Goal: Use online tool/utility: Utilize a website feature to perform a specific function

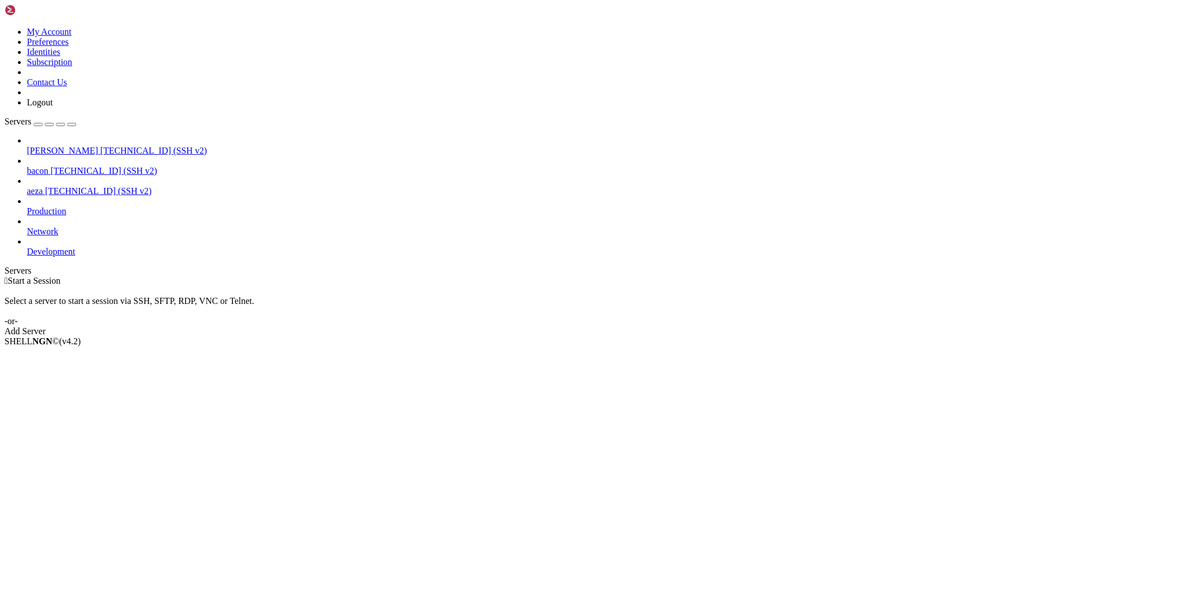
click at [100, 146] on span "[TECHNICAL_ID] (SSH v2)" at bounding box center [153, 151] width 106 height 10
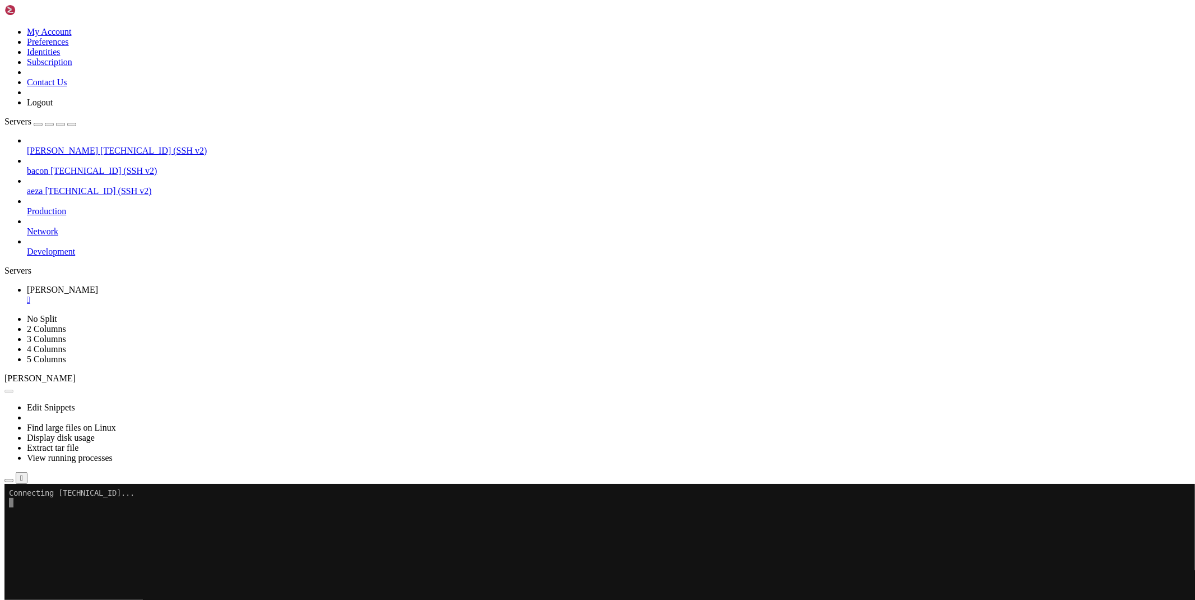
drag, startPoint x: 1107, startPoint y: 596, endPoint x: 1147, endPoint y: 594, distance: 39.8
click at [1147, 514] on div "[TECHNICAL_ID] Connecting" at bounding box center [597, 504] width 1186 height 20
copy div "[TECHNICAL_ID]"
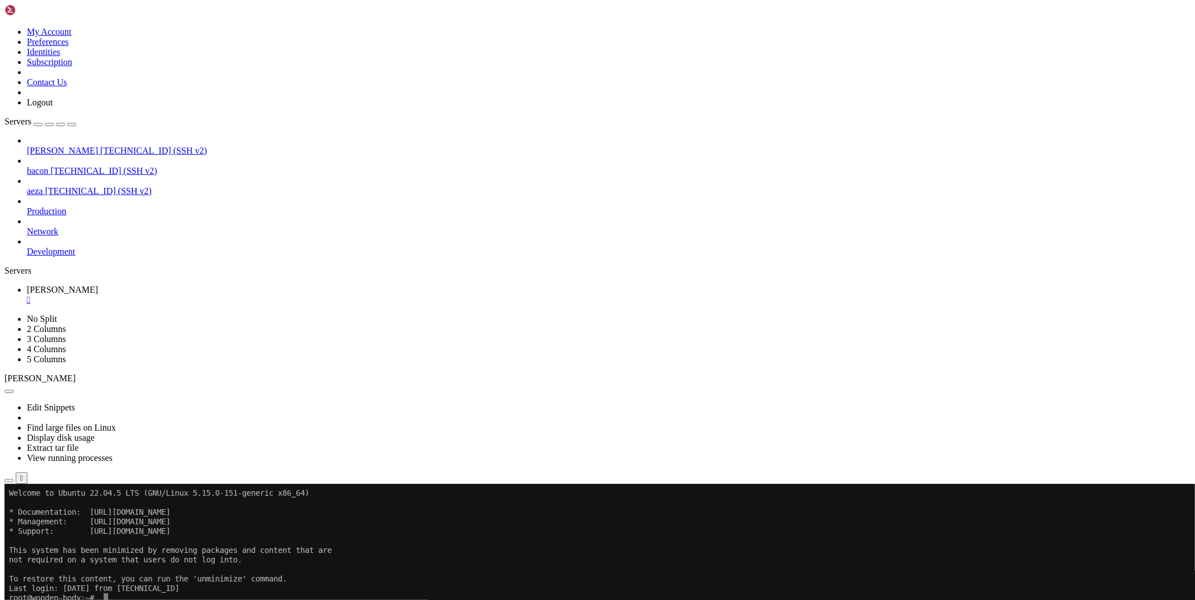
click at [9, 480] on icon "button" at bounding box center [9, 480] width 0 height 0
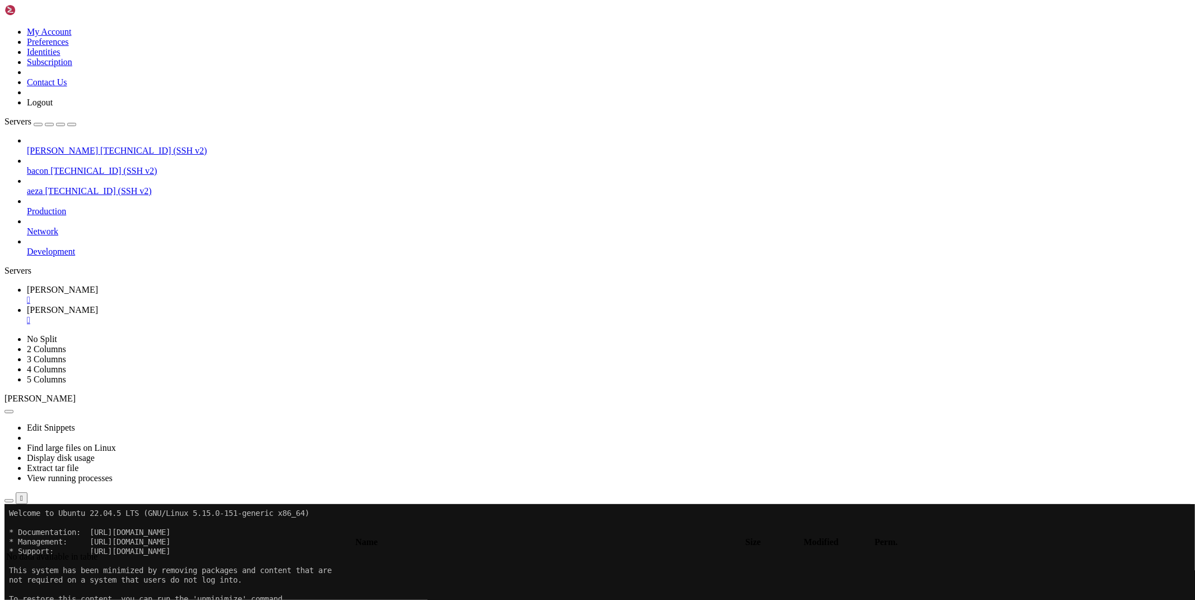
click at [98, 285] on span "[PERSON_NAME]" at bounding box center [62, 290] width 71 height 10
click at [226, 305] on link "[PERSON_NAME] " at bounding box center [609, 315] width 1164 height 20
click at [98, 285] on span "[PERSON_NAME]" at bounding box center [62, 290] width 71 height 10
click at [98, 305] on span "[PERSON_NAME]" at bounding box center [62, 310] width 71 height 10
click at [122, 532] on div "submit" at bounding box center [122, 532] width 0 height 0
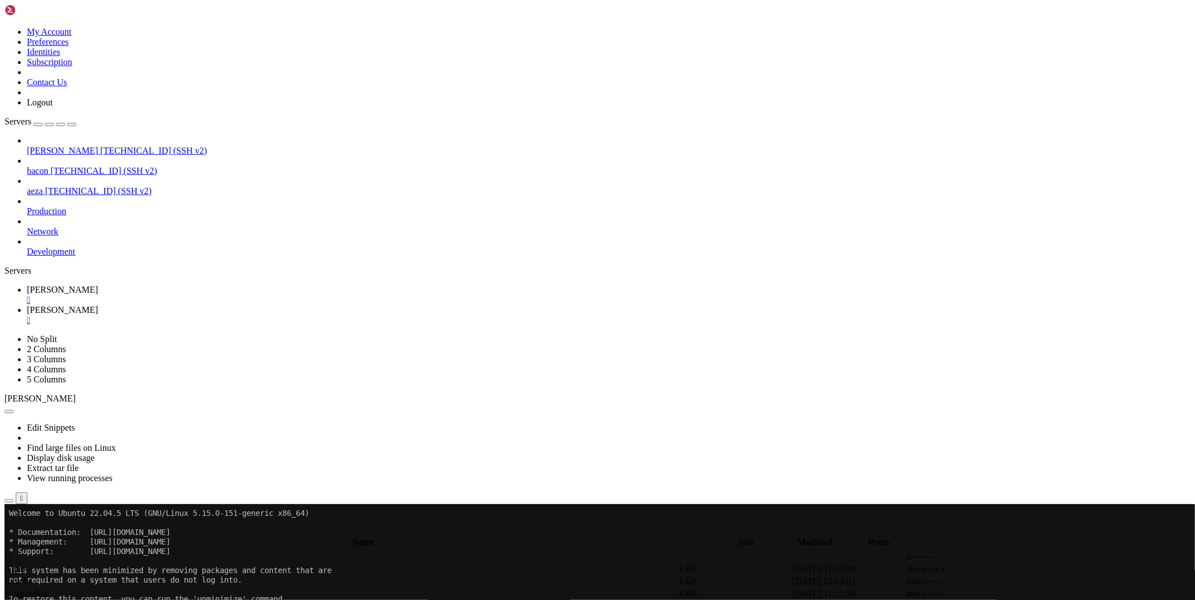
click at [98, 285] on span "[PERSON_NAME]" at bounding box center [62, 290] width 71 height 10
click at [98, 305] on span "[PERSON_NAME]" at bounding box center [62, 310] width 71 height 10
click at [122, 532] on div "submit" at bounding box center [122, 532] width 0 height 0
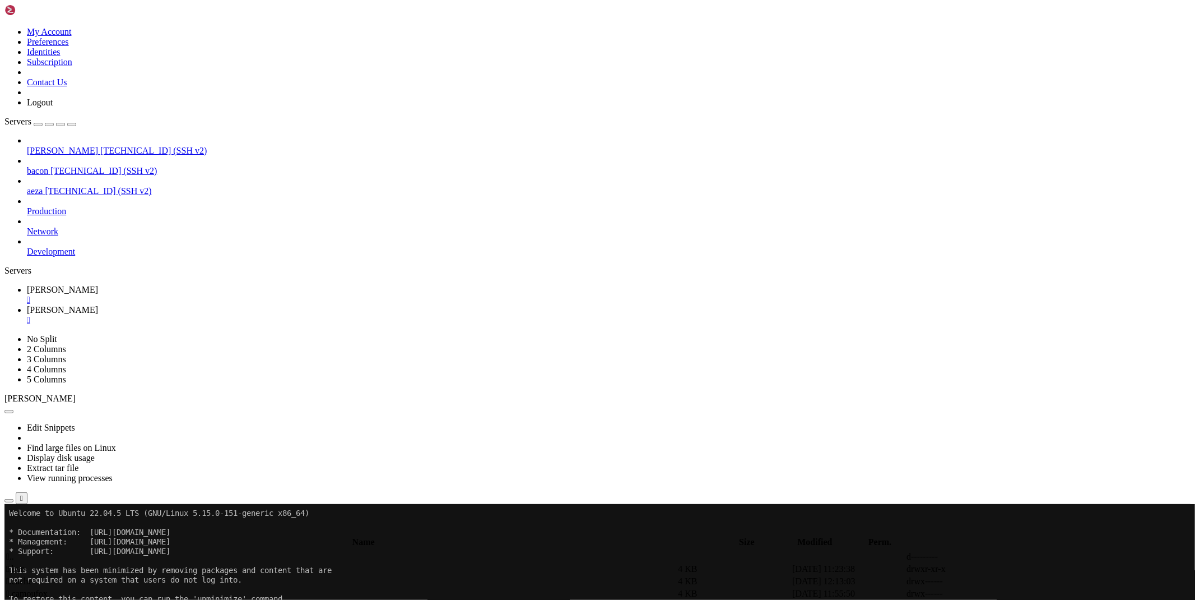
type input "/root/corsapi"
click at [98, 285] on span "[PERSON_NAME]" at bounding box center [62, 290] width 71 height 10
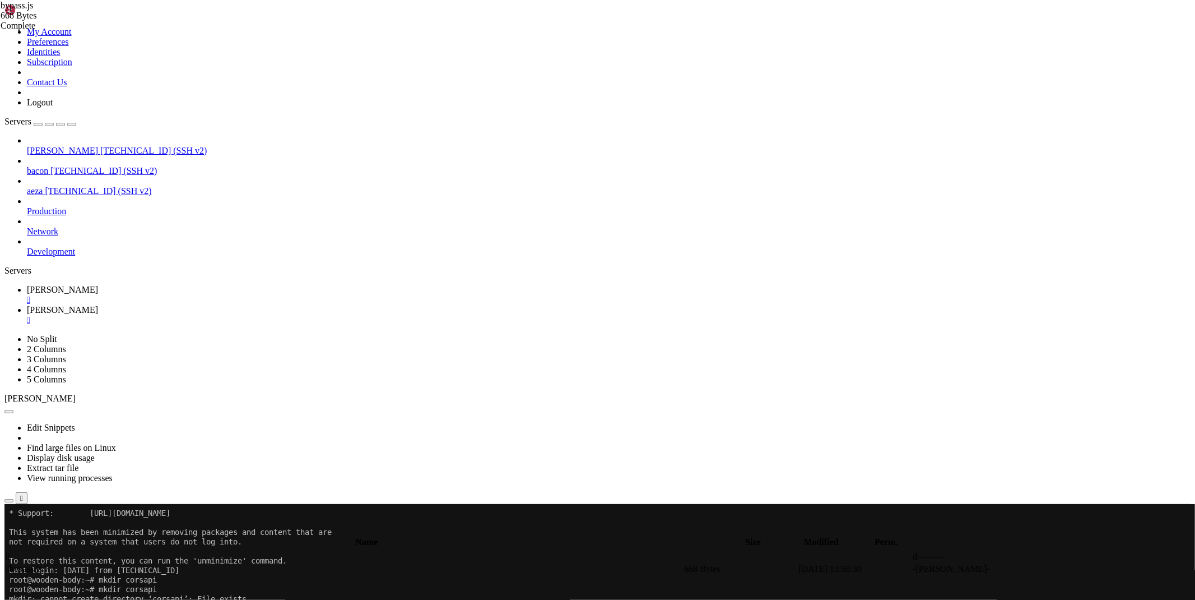
scroll to position [38, 0]
drag, startPoint x: 89, startPoint y: 1009, endPoint x: 10, endPoint y: 837, distance: 190.0
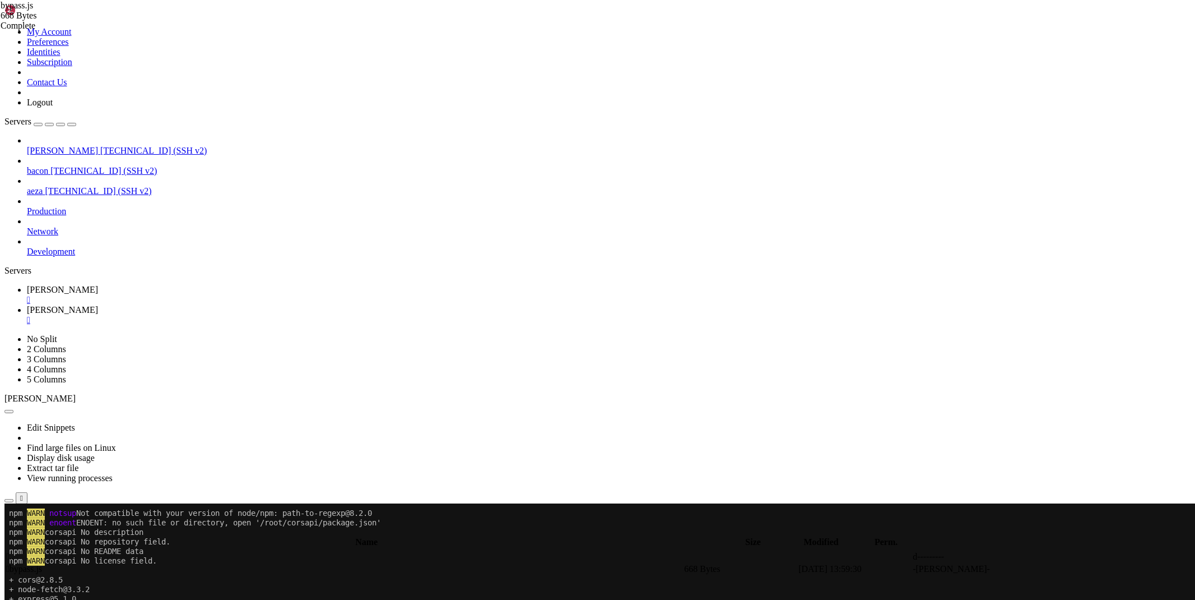
scroll to position [1524, 0]
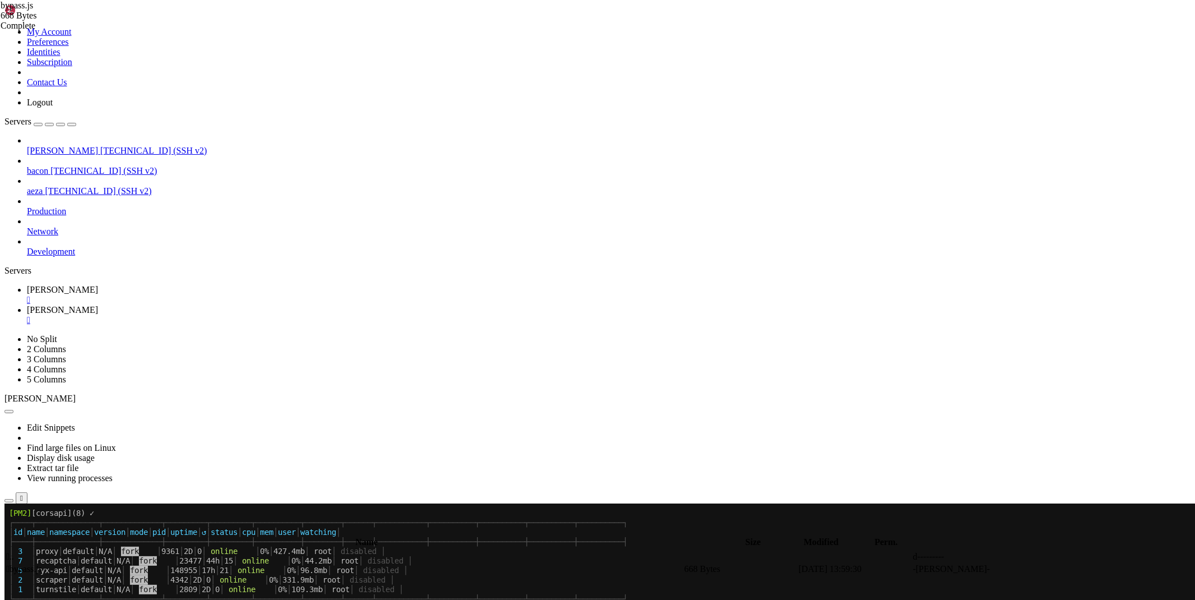
click at [27, 305] on icon at bounding box center [27, 310] width 0 height 10
click at [1049, 563] on td at bounding box center [1083, 568] width 113 height 11
click at [1027, 569] on icon at bounding box center [1027, 569] width 0 height 0
drag, startPoint x: 295, startPoint y: 69, endPoint x: 109, endPoint y: 68, distance: 186.0
click at [109, 68] on div "My Account Preferences Identities Subscription Contact Us Logout Servers [PERSO…" at bounding box center [597, 571] width 1186 height 1134
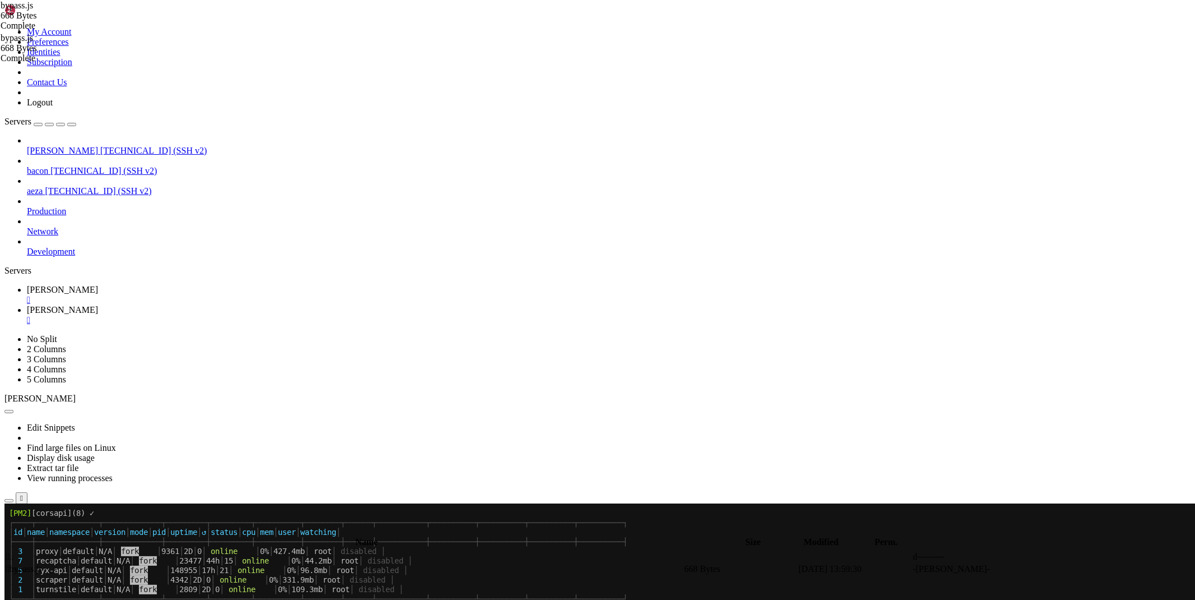
type textarea "const fetch = require('node-fetch');"
type textarea "const fetch = (...args) => import('node-fetch').then(({default: fetch}) => fetc…"
click at [98, 285] on span "[PERSON_NAME]" at bounding box center [62, 290] width 71 height 10
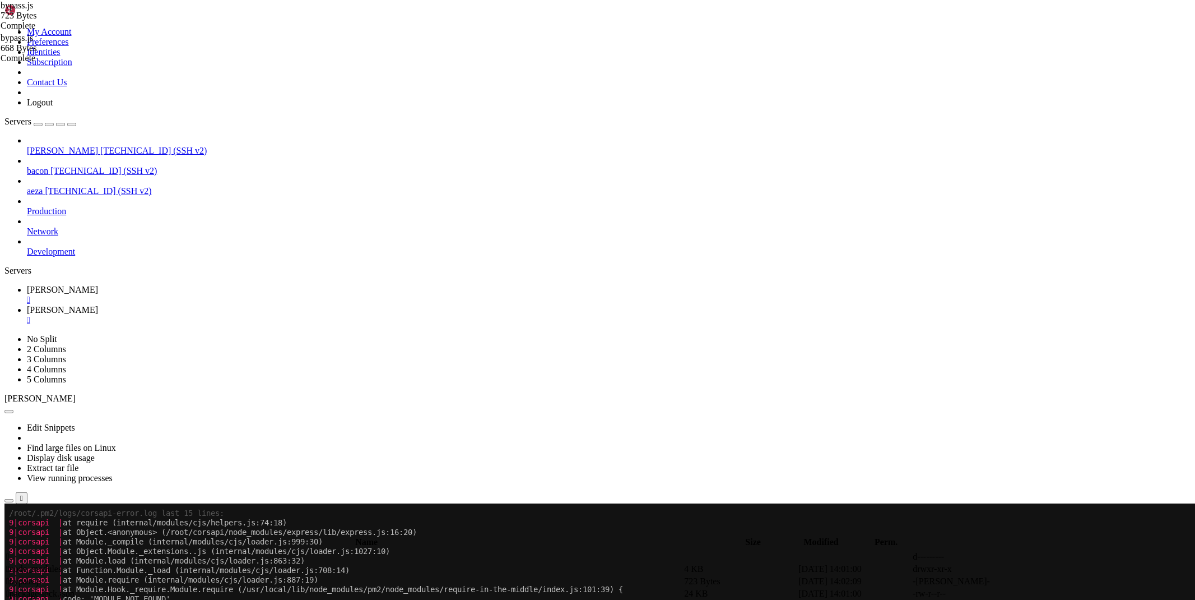
scroll to position [1981, 0]
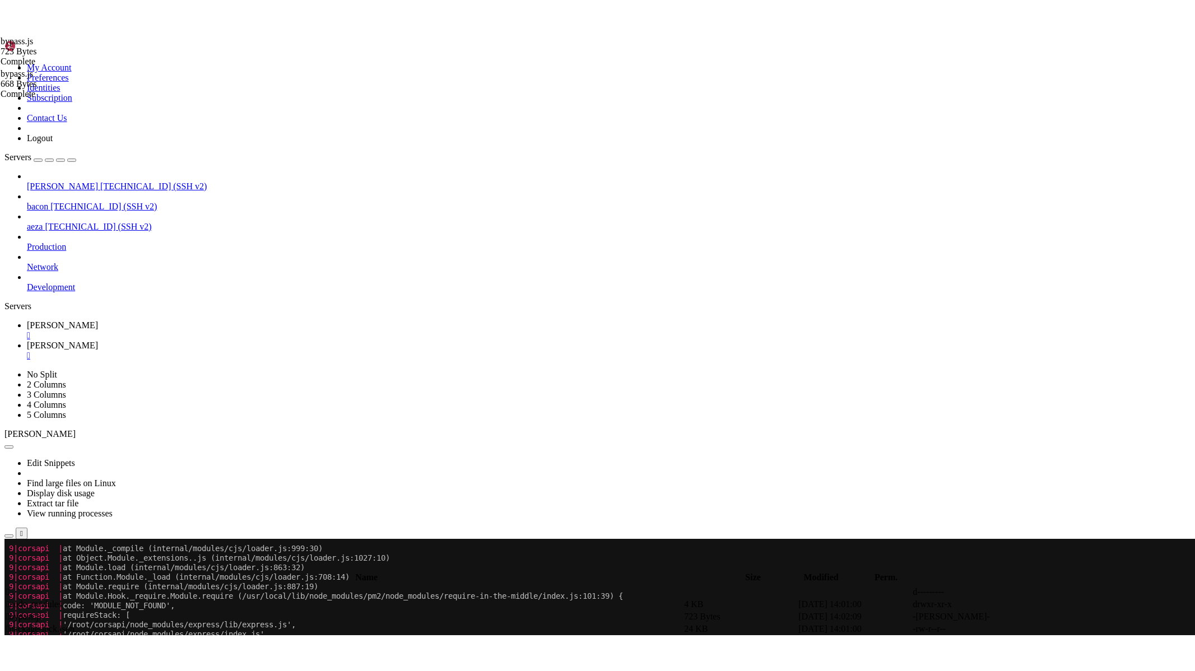
scroll to position [1908, 0]
